Goal: Check status: Check status

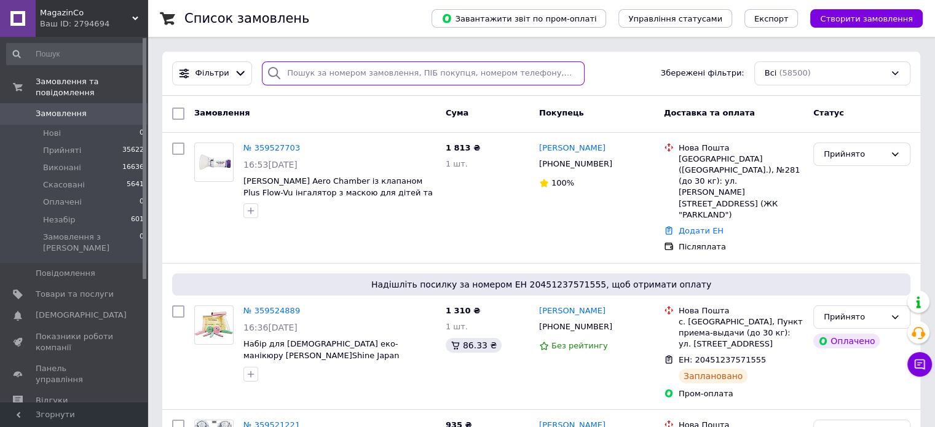
click at [379, 74] on input "search" at bounding box center [423, 73] width 323 height 24
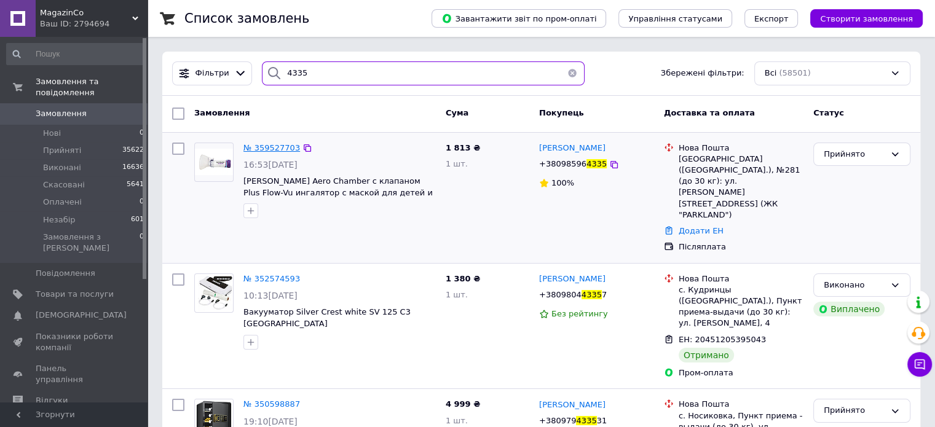
type input "4335"
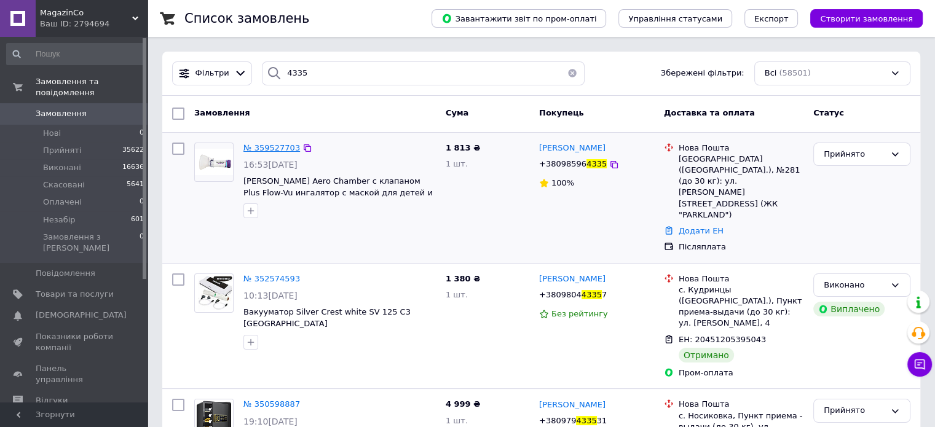
click at [274, 148] on span "№ 359527703" at bounding box center [272, 147] width 57 height 9
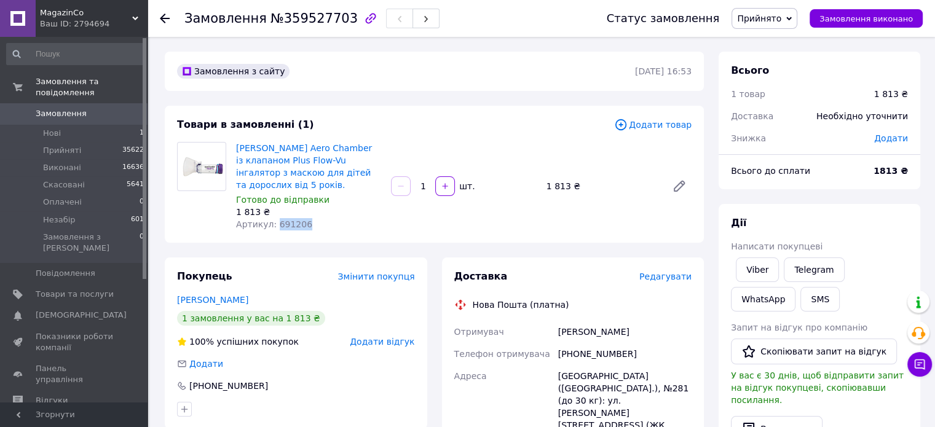
drag, startPoint x: 303, startPoint y: 213, endPoint x: 273, endPoint y: 212, distance: 29.5
click at [273, 218] on div "Артикул: 691206" at bounding box center [308, 224] width 145 height 12
copy span "691206"
click at [63, 108] on span "Замовлення" at bounding box center [61, 113] width 51 height 11
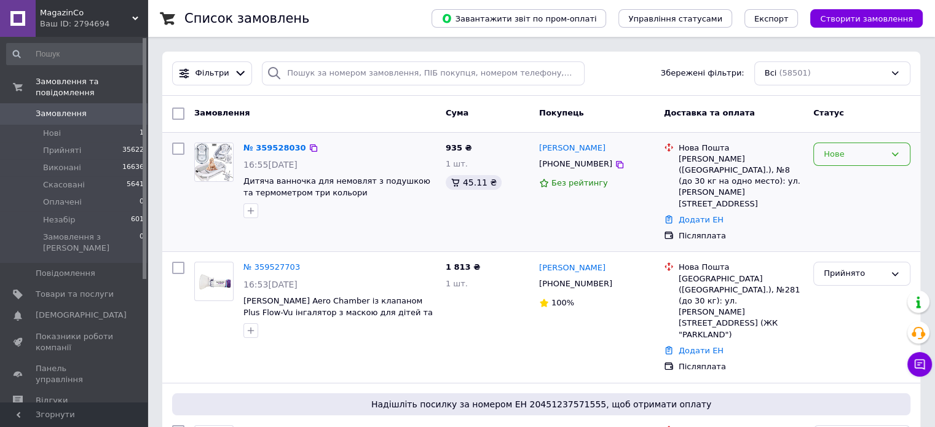
click at [852, 157] on div "Нове" at bounding box center [854, 154] width 61 height 13
click at [845, 178] on li "Прийнято" at bounding box center [862, 179] width 96 height 23
click at [85, 103] on link "Замовлення 0" at bounding box center [75, 113] width 151 height 21
